Goal: Obtain resource: Download file/media

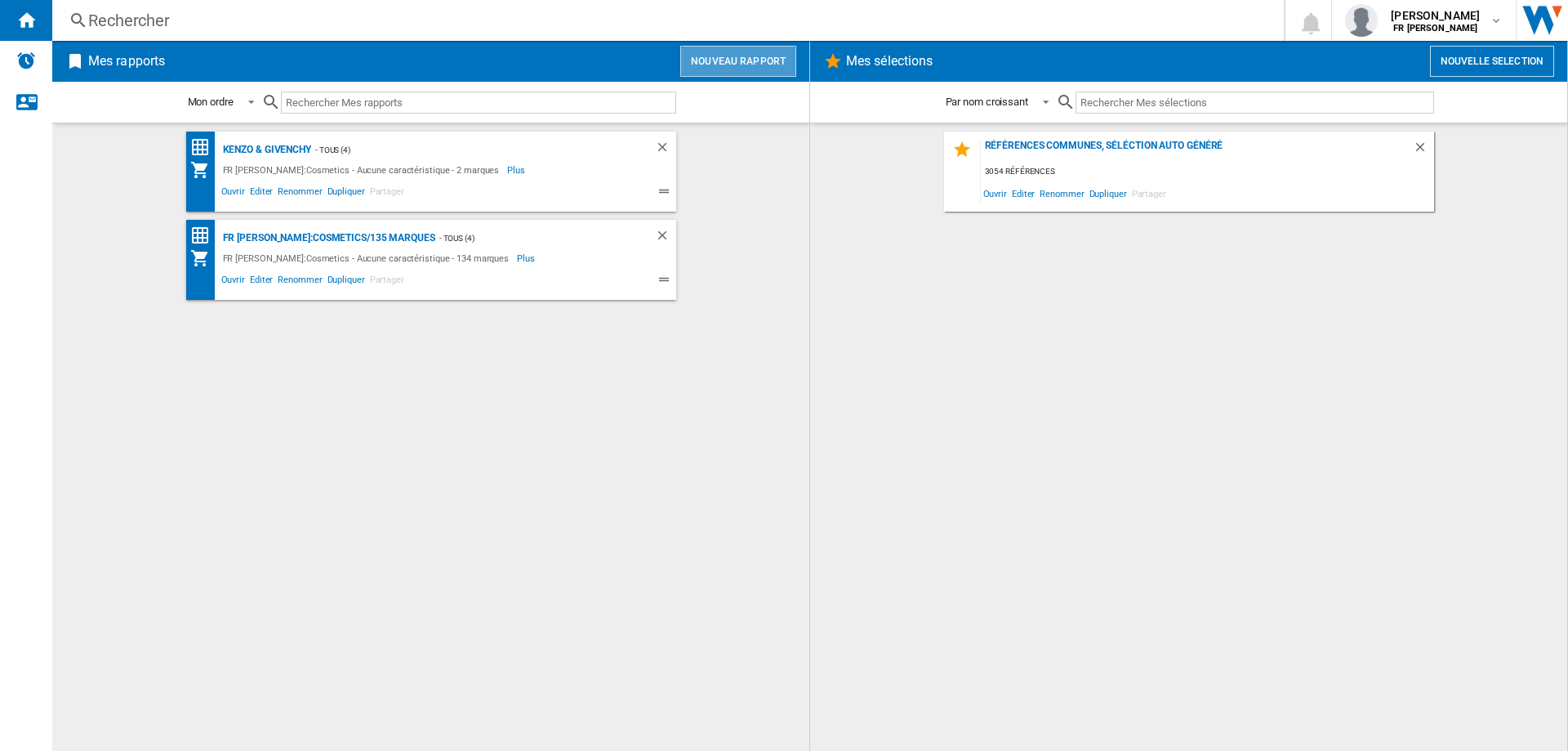
click at [764, 71] on button "Nouveau rapport" at bounding box center [739, 62] width 116 height 31
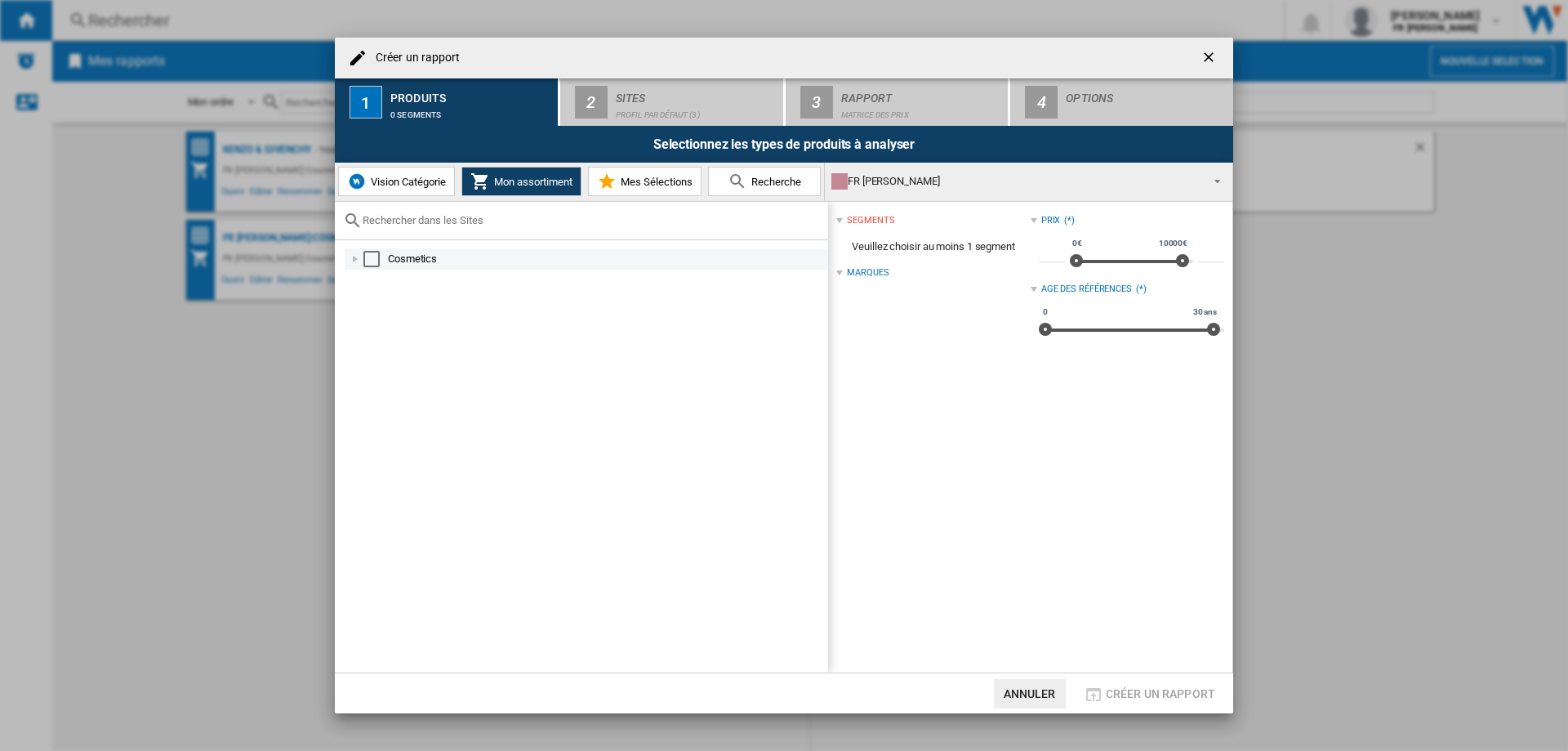
click at [366, 257] on div "Select" at bounding box center [372, 259] width 17 height 17
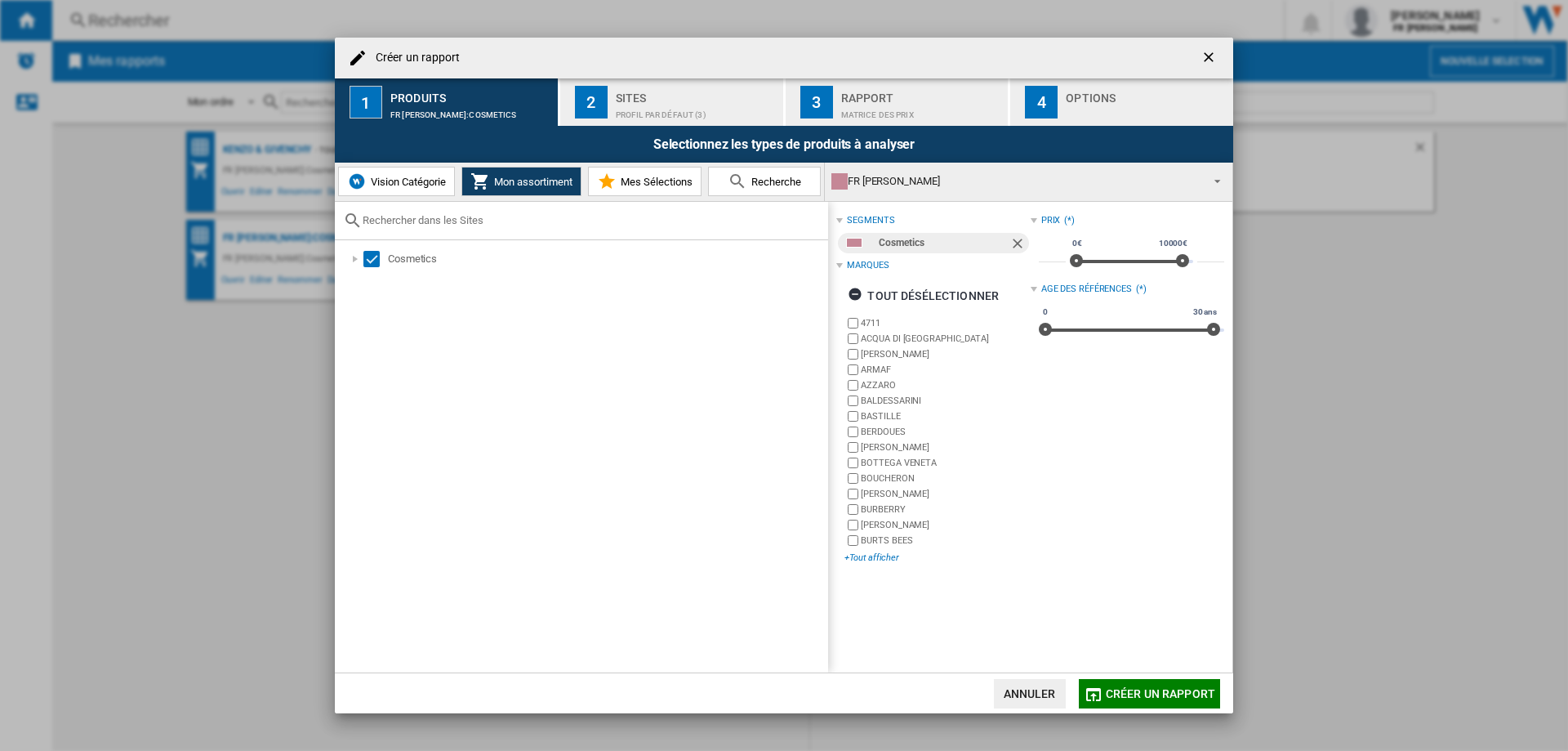
click at [888, 558] on div "+Tout afficher" at bounding box center [937, 557] width 185 height 12
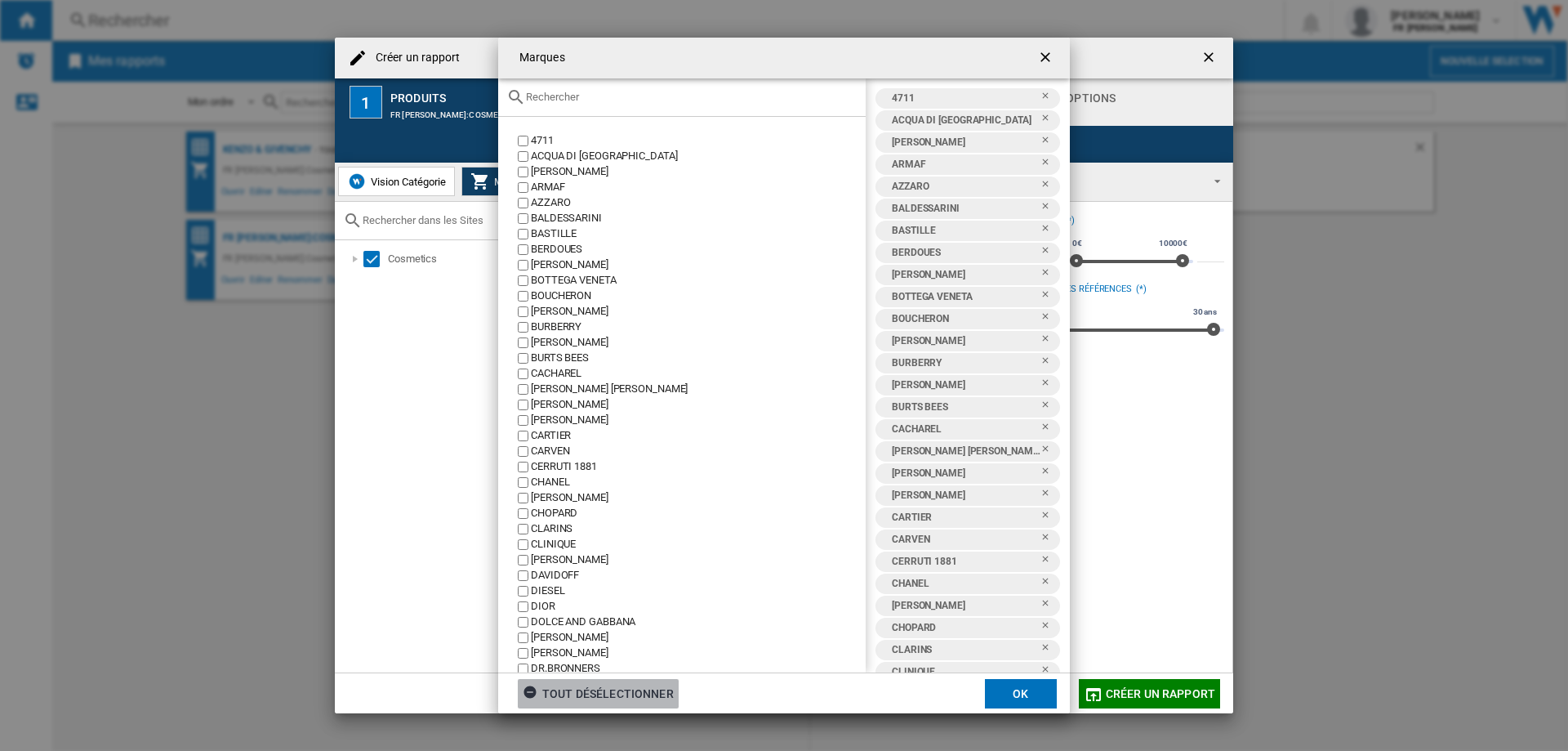
click at [659, 686] on div "tout désélectionner" at bounding box center [598, 694] width 151 height 29
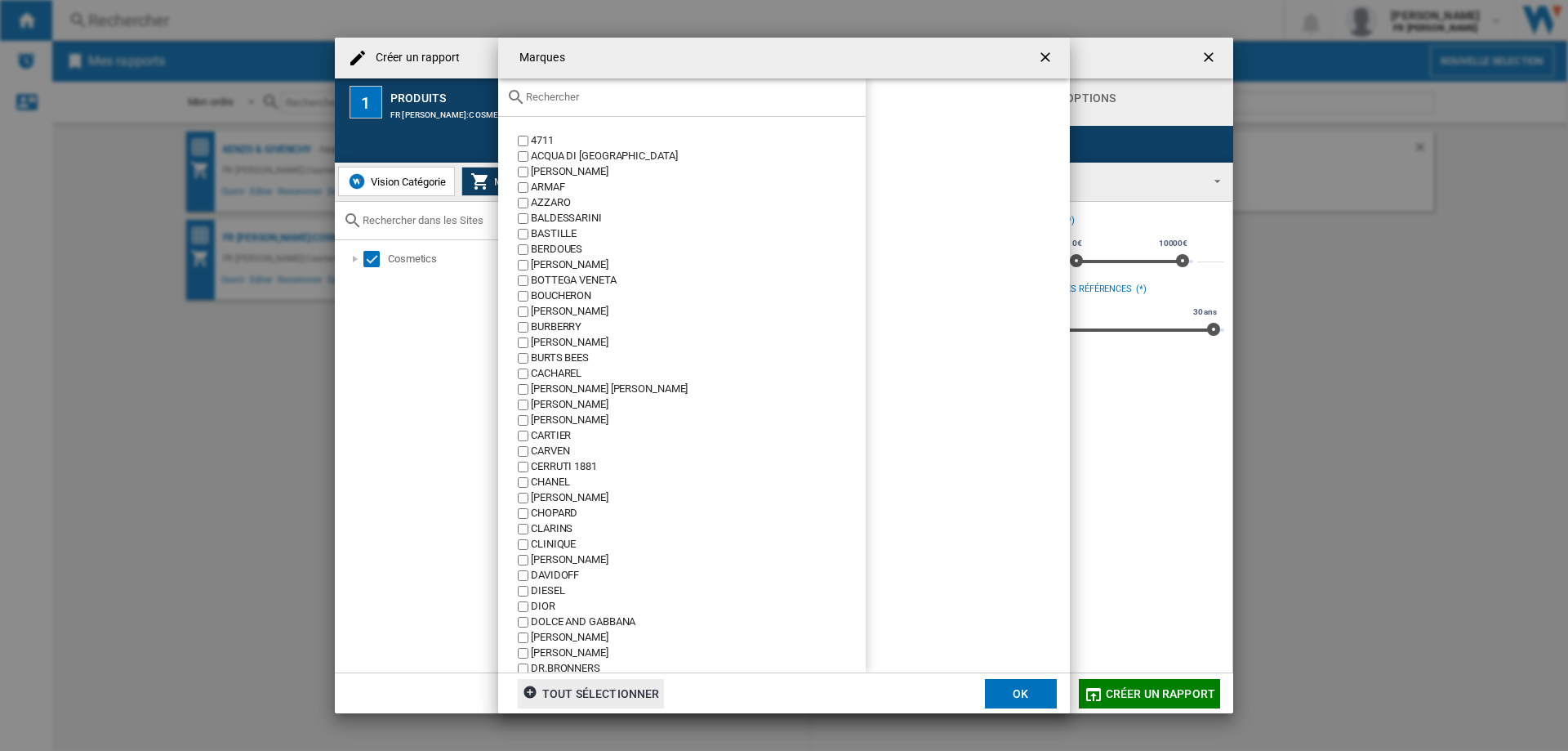
scroll to position [490, 0]
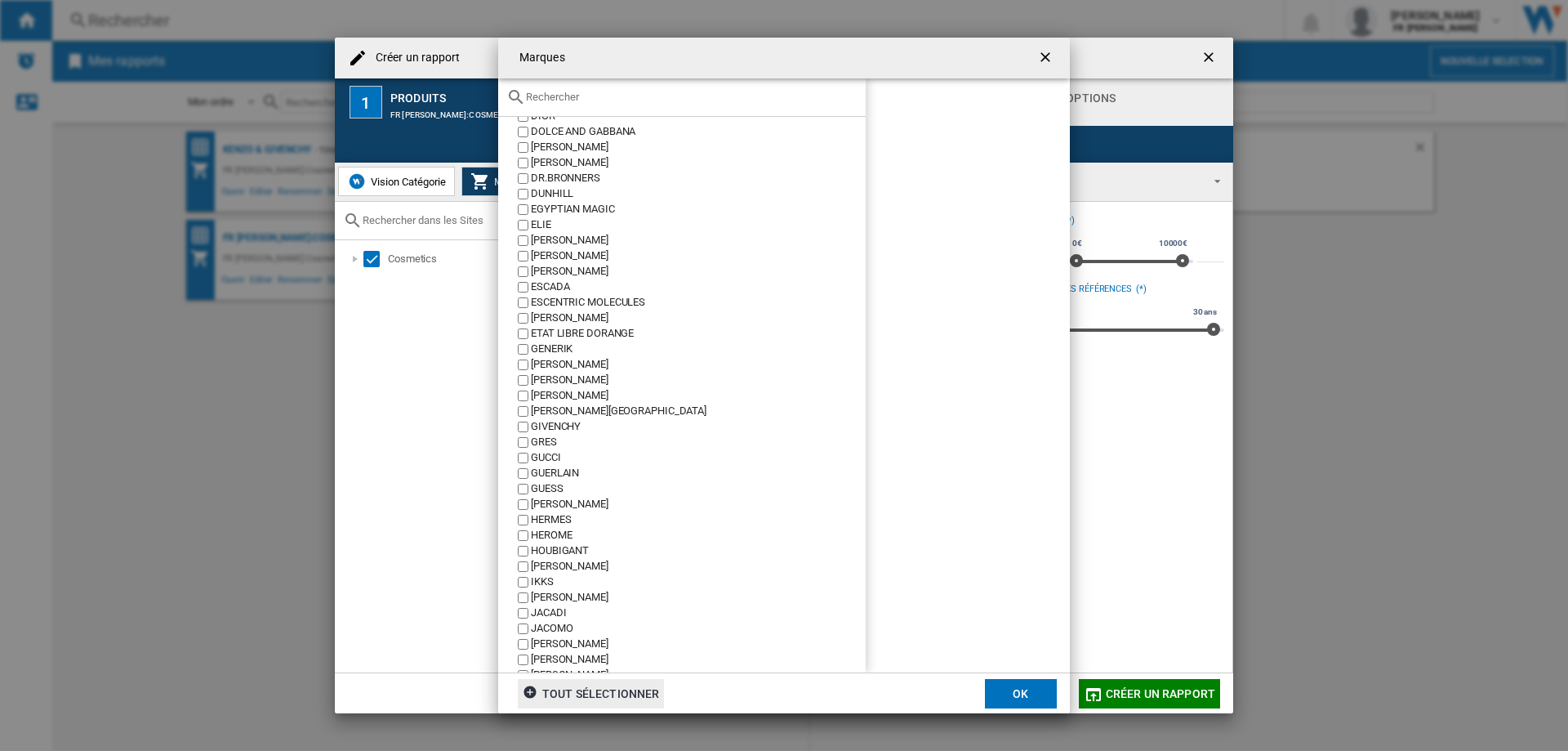
click at [544, 428] on div "GIVENCHY" at bounding box center [698, 427] width 335 height 16
click at [1013, 691] on button "OK" at bounding box center [1021, 694] width 72 height 29
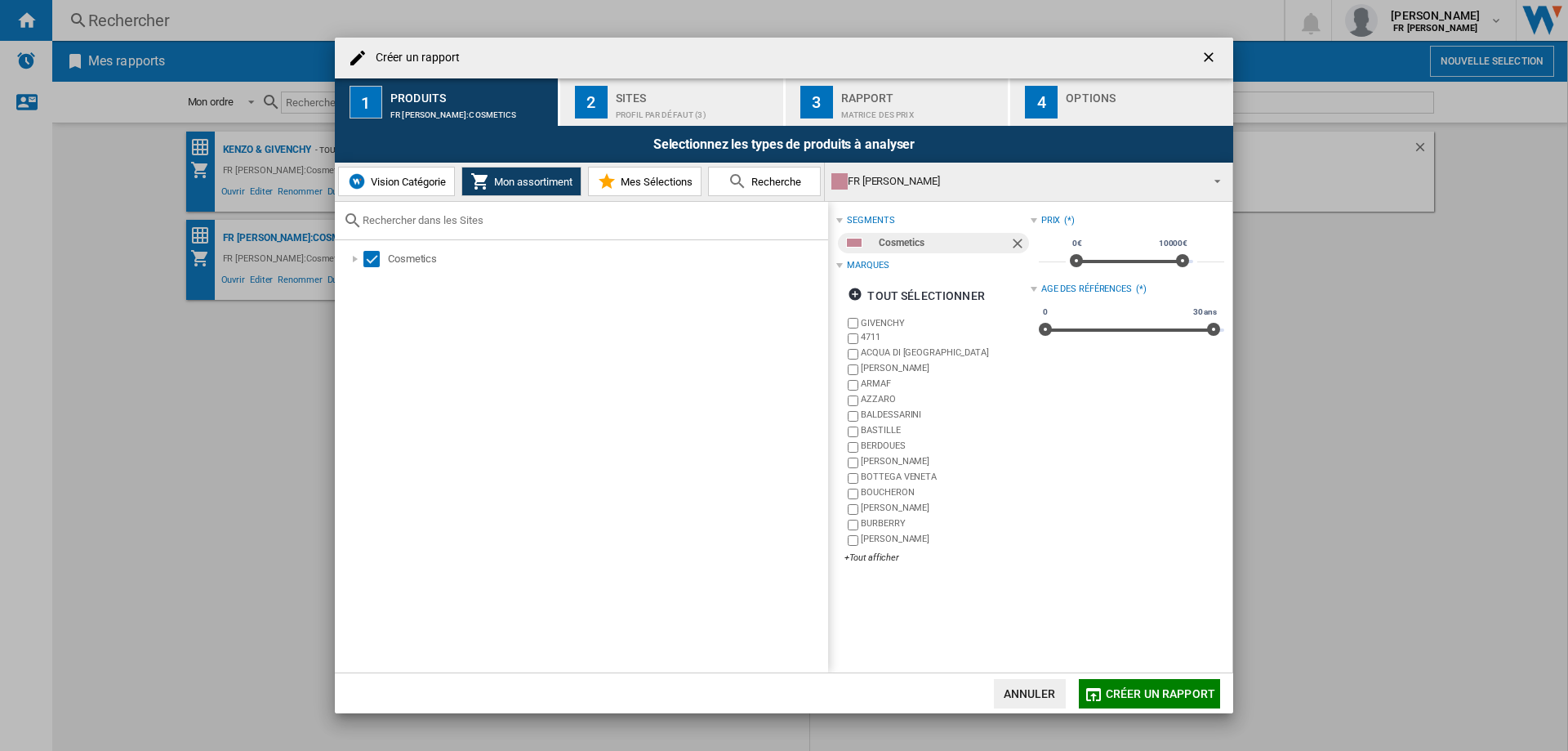
click at [696, 98] on div "Sites" at bounding box center [696, 93] width 161 height 18
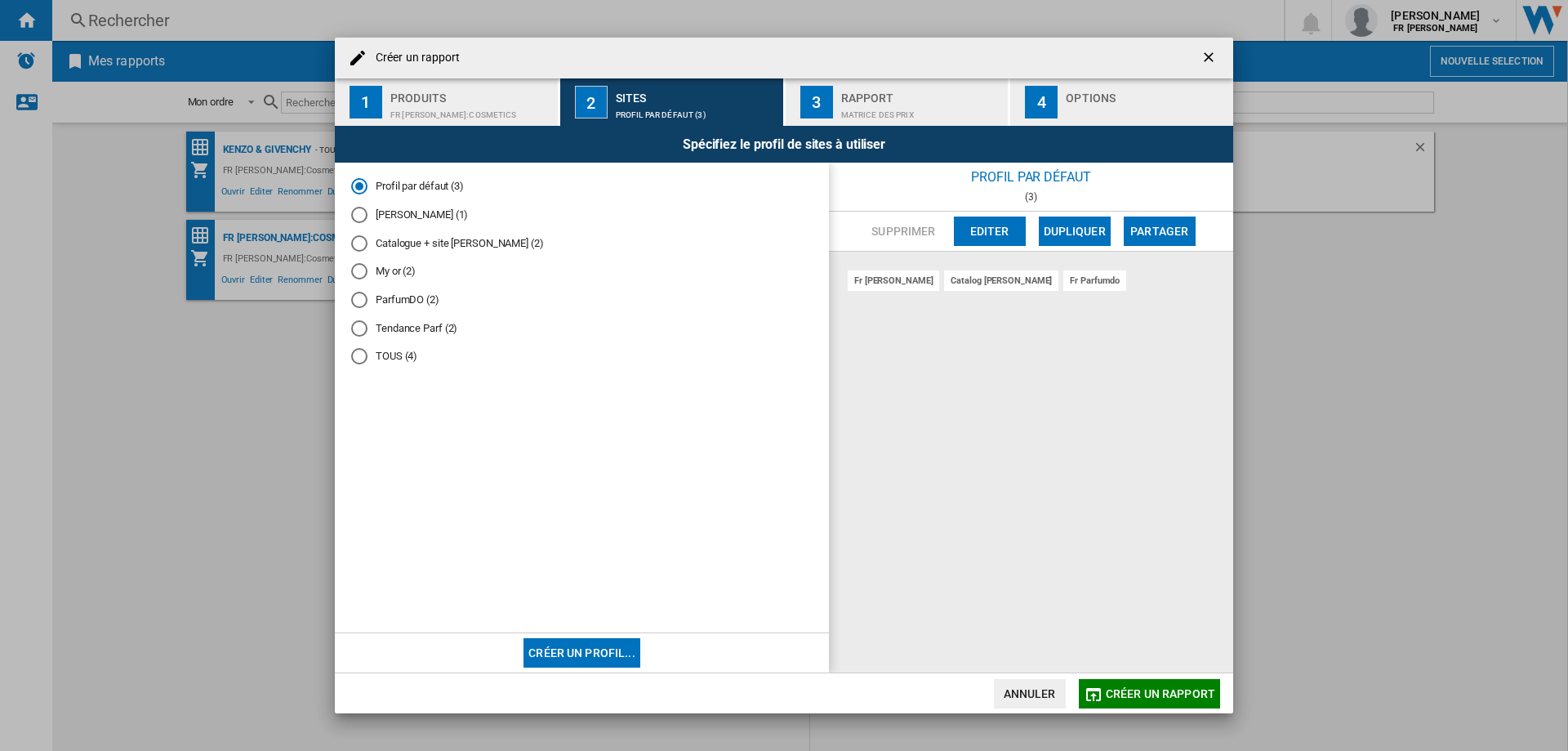
click at [385, 361] on md-radio-button "TOUS (4)" at bounding box center [581, 357] width 462 height 16
click at [885, 97] on div "Rapport" at bounding box center [921, 93] width 161 height 18
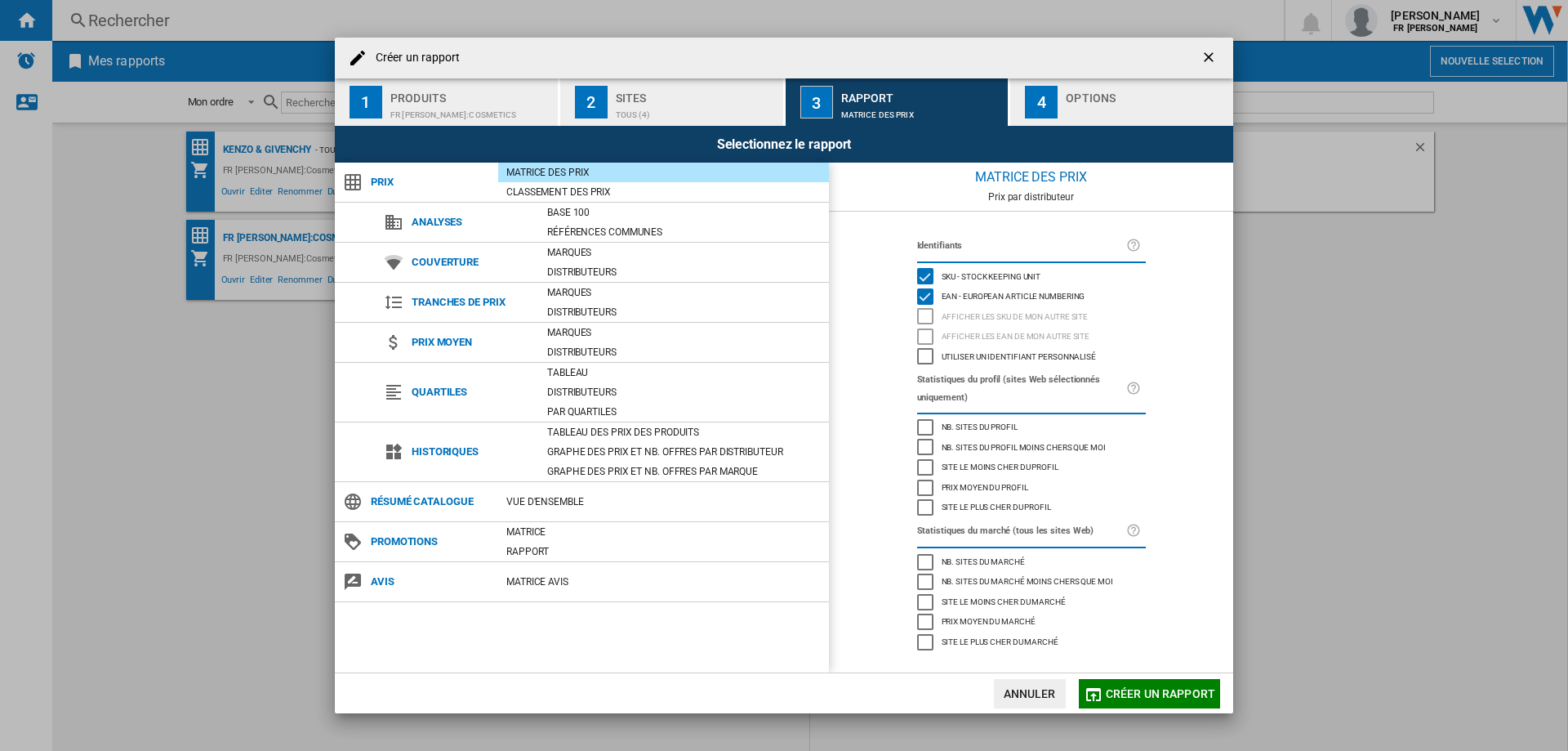
click at [1147, 705] on button "Créer un rapport" at bounding box center [1149, 694] width 141 height 29
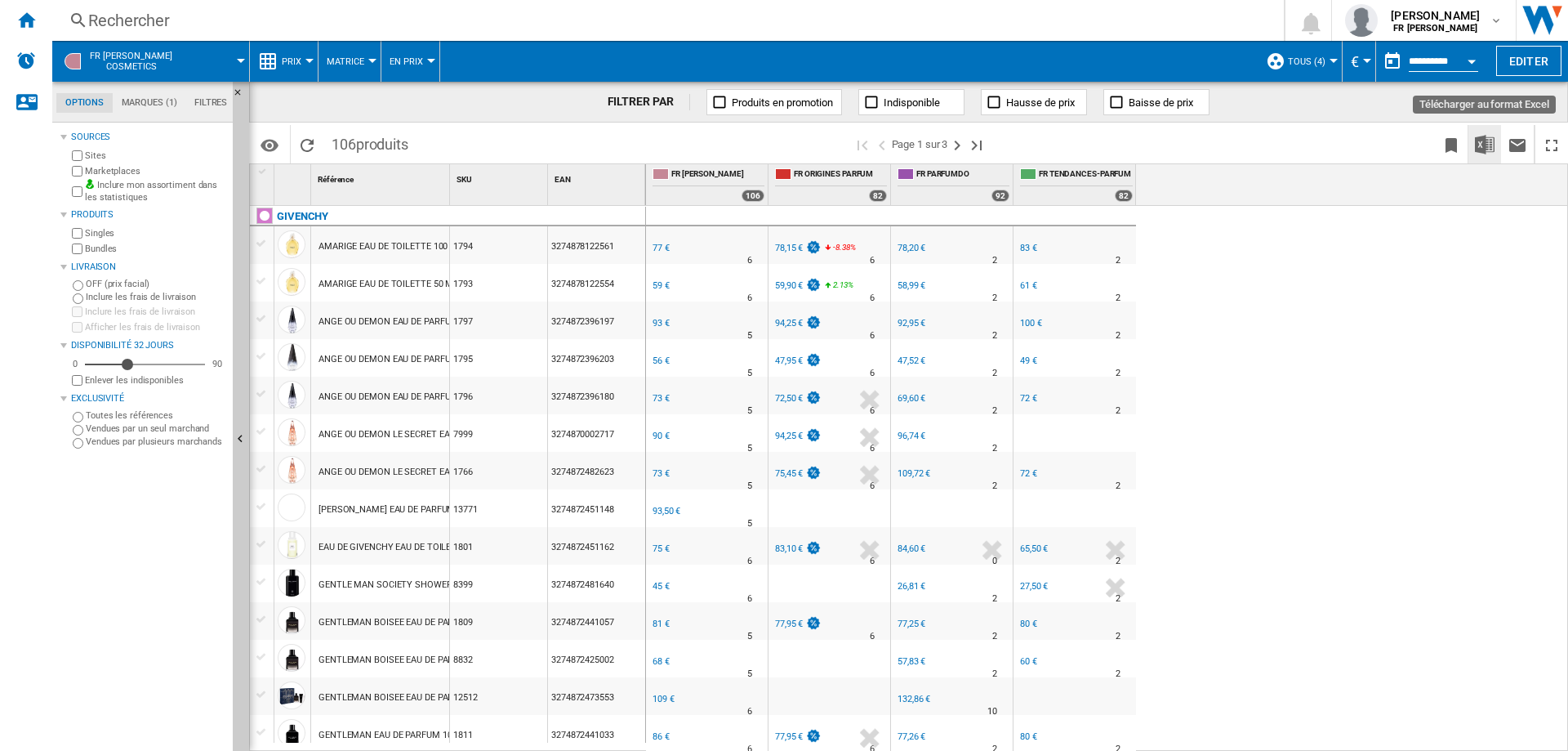
click at [1496, 150] on button "Télécharger au format Excel" at bounding box center [1484, 145] width 32 height 39
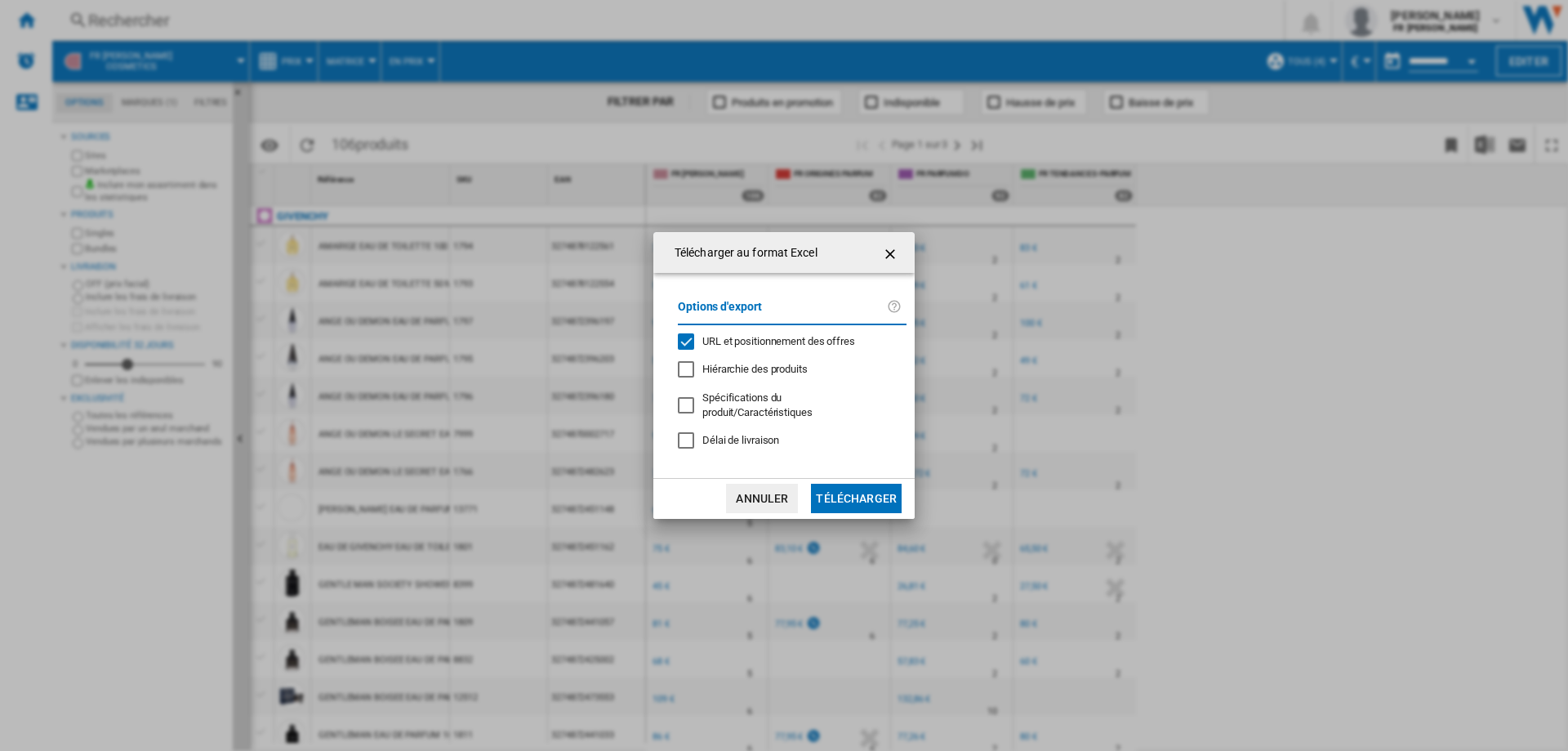
click at [855, 499] on button "Télécharger" at bounding box center [857, 499] width 90 height 29
